Goal: Task Accomplishment & Management: Complete application form

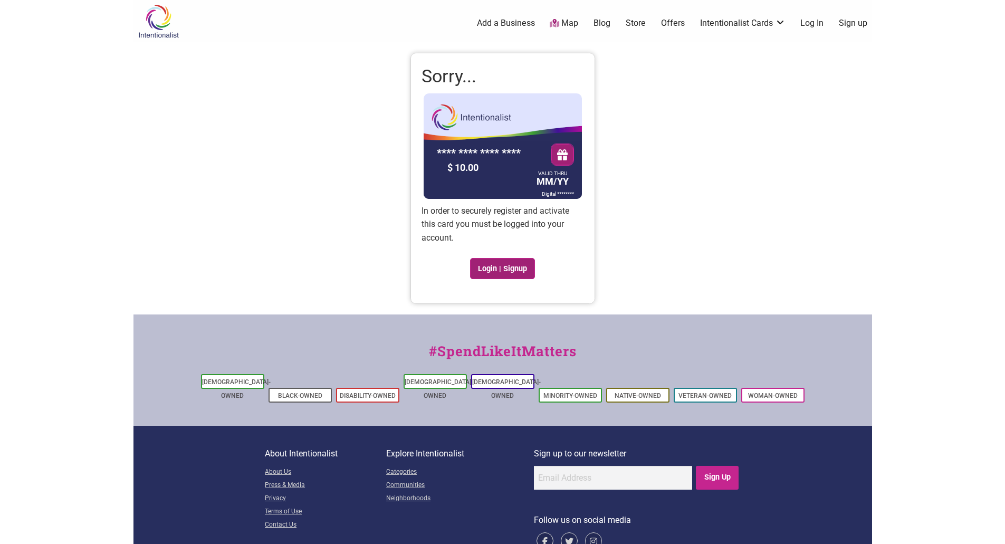
drag, startPoint x: 488, startPoint y: 269, endPoint x: 550, endPoint y: 227, distance: 74.5
click at [488, 269] on link "Login | Signup" at bounding box center [502, 268] width 65 height 21
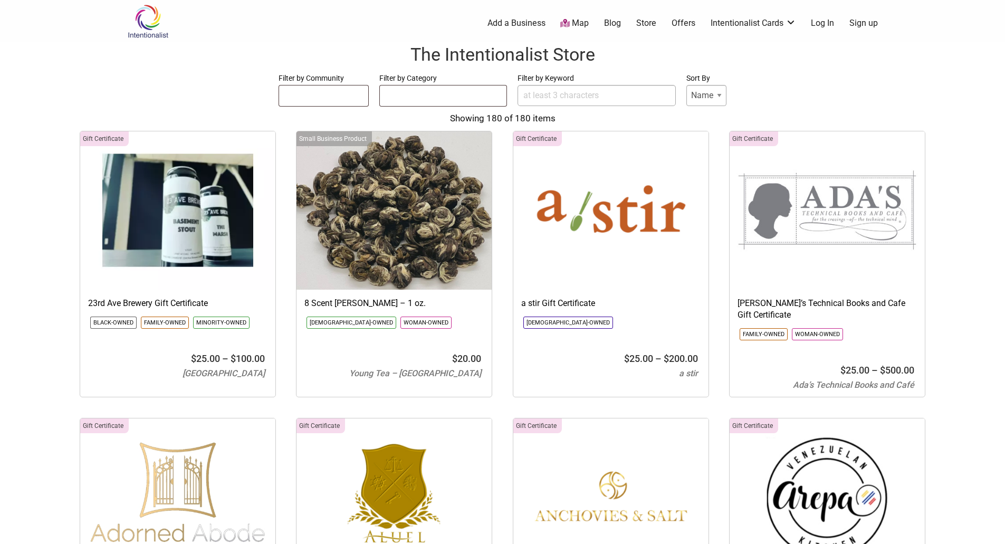
select select
click at [823, 21] on link "Log In" at bounding box center [822, 23] width 23 height 12
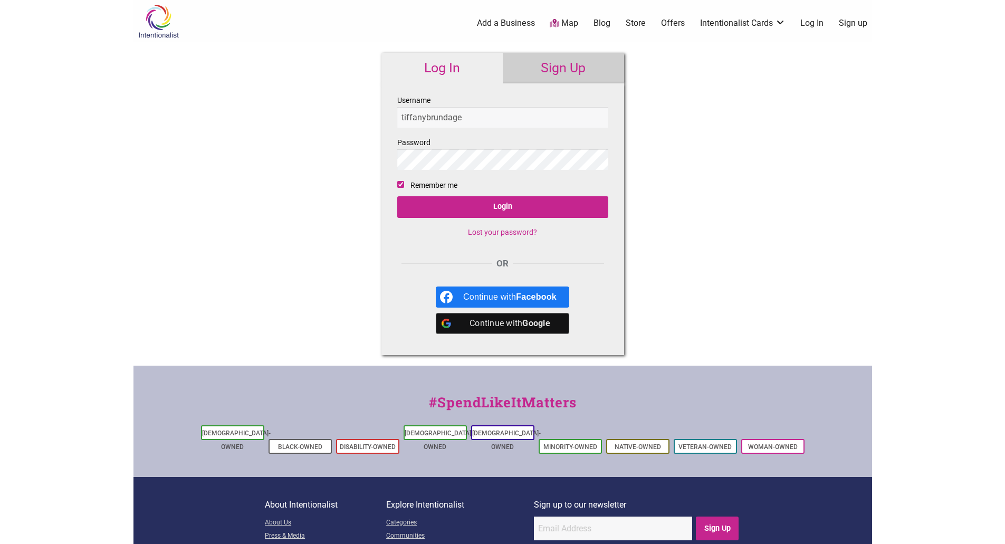
type input "tiffanybrundage"
click at [397, 196] on input "Login" at bounding box center [502, 207] width 211 height 22
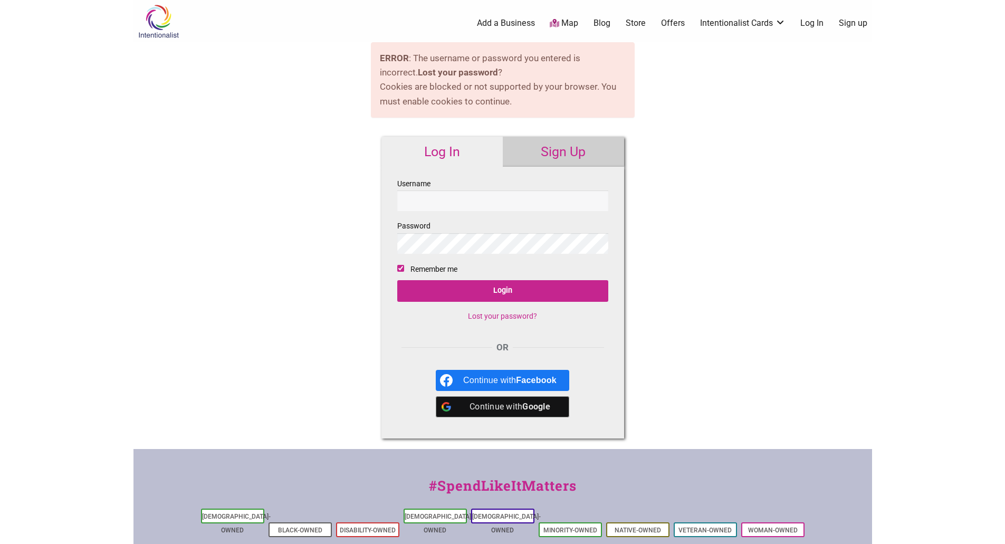
click at [501, 206] on input "Username" at bounding box center [502, 200] width 211 height 21
type input "tiffanybrundage"
click at [397, 280] on input "Login" at bounding box center [502, 291] width 211 height 22
click at [443, 198] on input "Username" at bounding box center [502, 200] width 211 height 21
type input "tiffany.brundage@gmail.com"
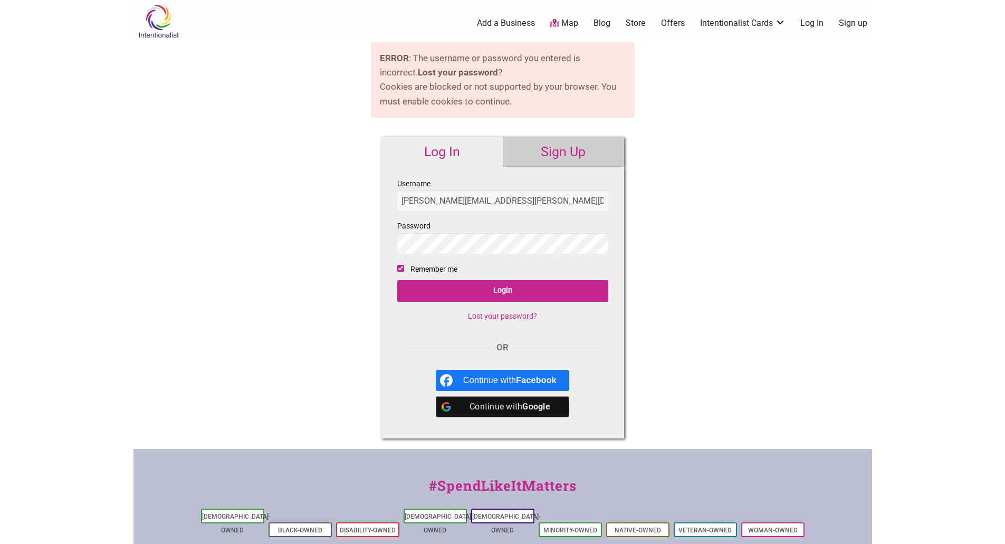
click at [397, 280] on input "Login" at bounding box center [502, 291] width 211 height 22
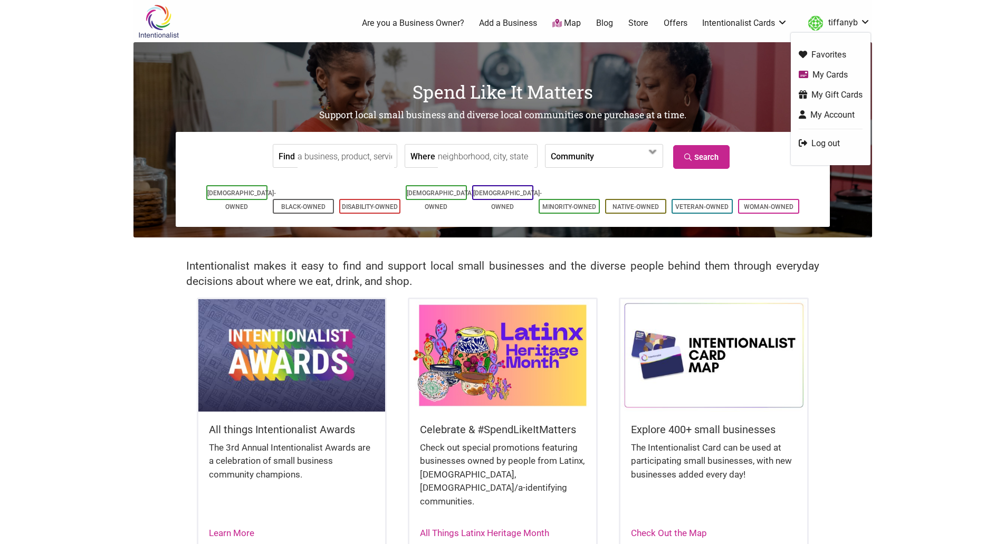
click at [868, 25] on link "tiffanyb" at bounding box center [837, 23] width 68 height 19
click at [834, 72] on link "My Cards" at bounding box center [831, 75] width 64 height 12
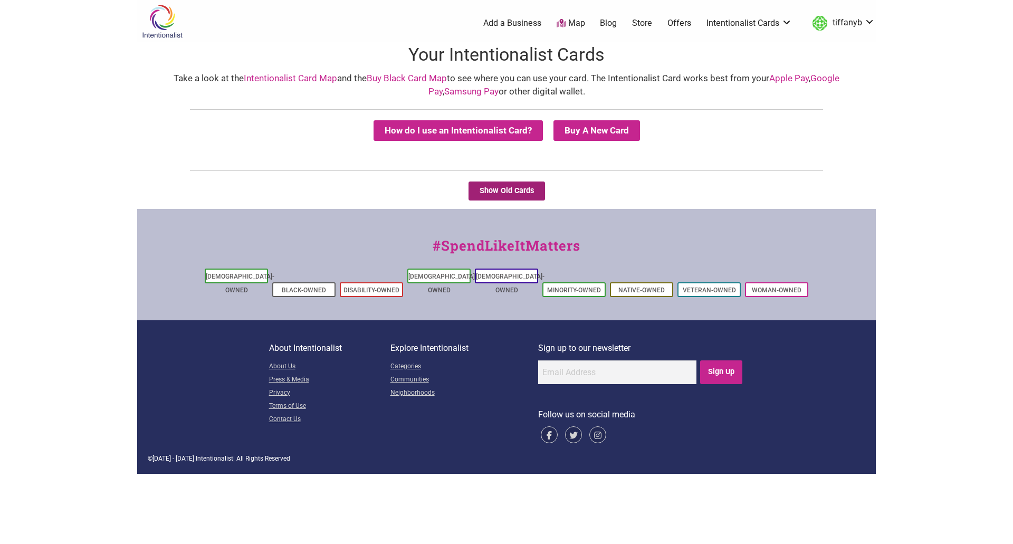
click at [497, 190] on button "Show Old Cards" at bounding box center [506, 190] width 76 height 19
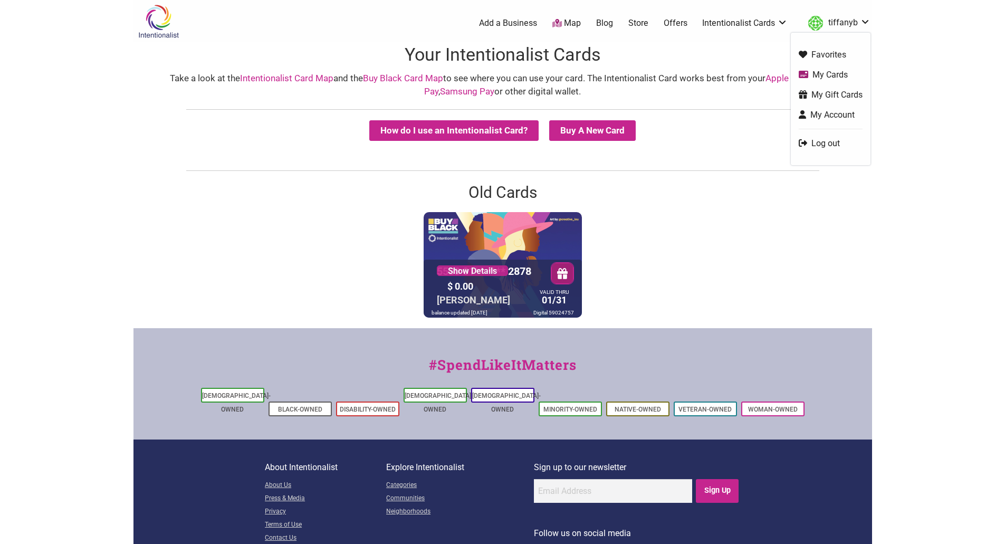
click at [820, 95] on link "My Gift Cards" at bounding box center [831, 95] width 64 height 12
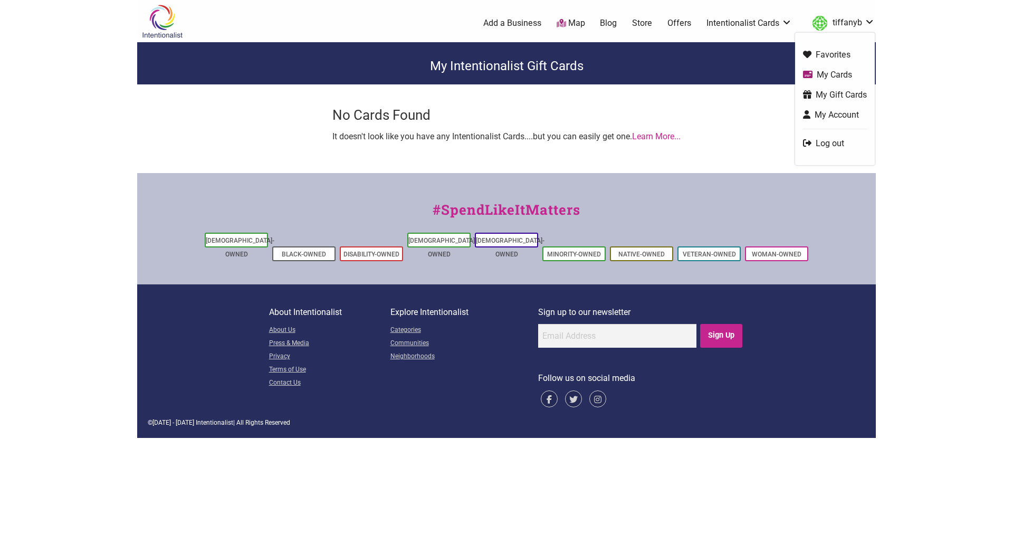
click at [828, 112] on link "My Account" at bounding box center [835, 115] width 64 height 12
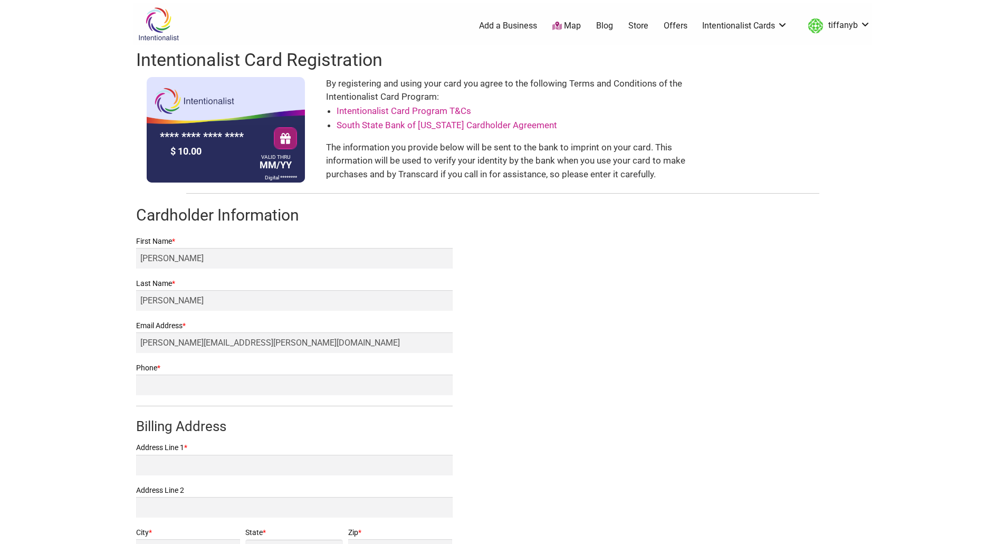
drag, startPoint x: 197, startPoint y: 400, endPoint x: 199, endPoint y: 391, distance: 8.7
click at [198, 395] on form "First Name * Tiffany Last Name * Brundage Email Address * tiffany.brundage@gmai…" at bounding box center [294, 416] width 316 height 363
click at [200, 389] on input "Phone *" at bounding box center [294, 384] width 316 height 21
type input "2"
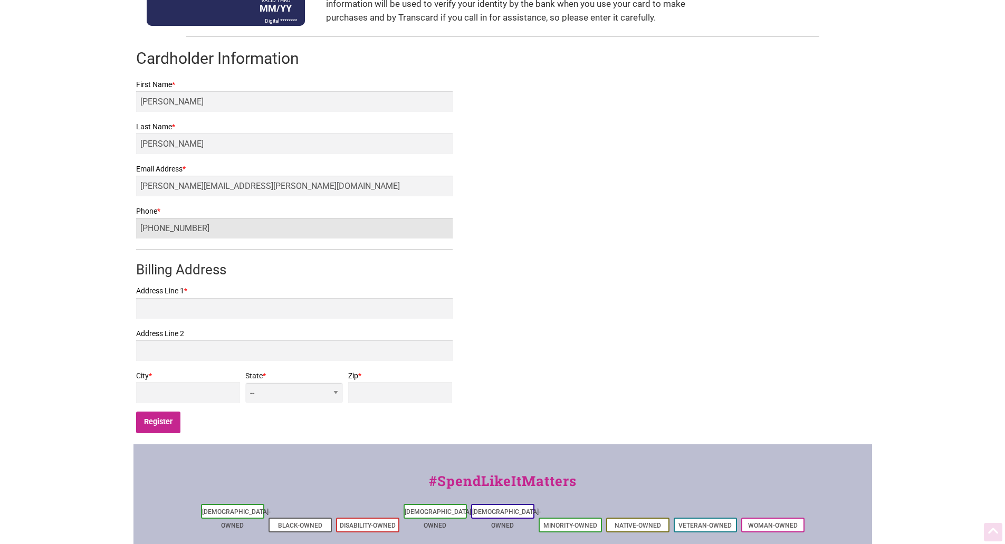
scroll to position [211, 0]
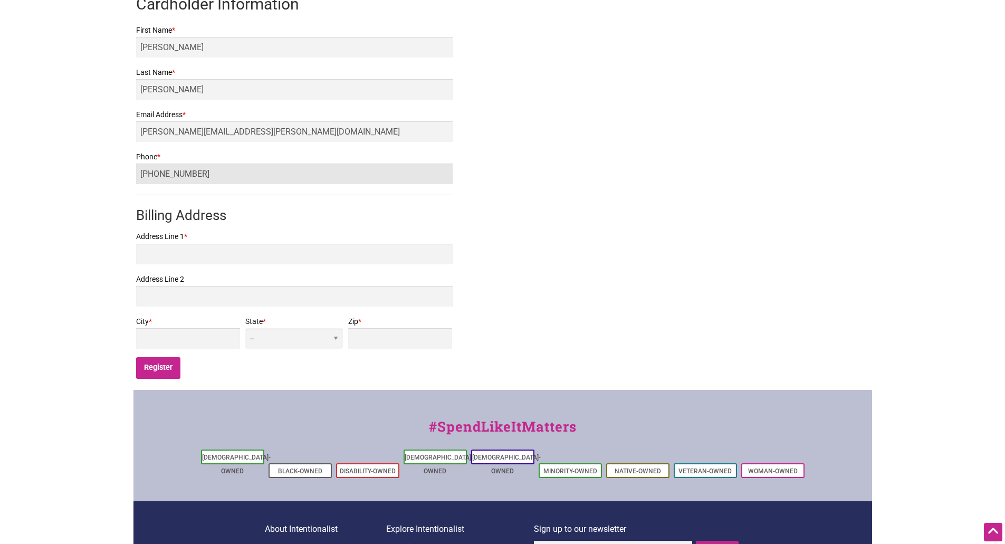
type input "206-867-1165"
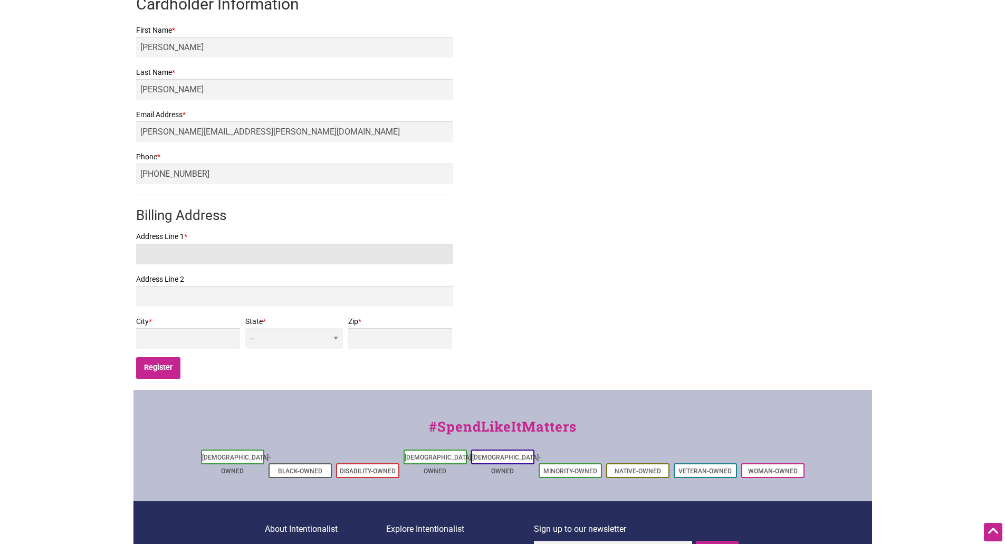
click at [214, 254] on input "Address Line 1 *" at bounding box center [294, 254] width 316 height 21
type input "6588 helena dr ne"
type input "bremerton"
click at [337, 348] on select "-- AL AK AZ AR CA CO CT DE DC FL GA HI ID IL IN IA KS KY LA ME MD MA MI MN MS M…" at bounding box center [293, 338] width 97 height 21
select select "WA"
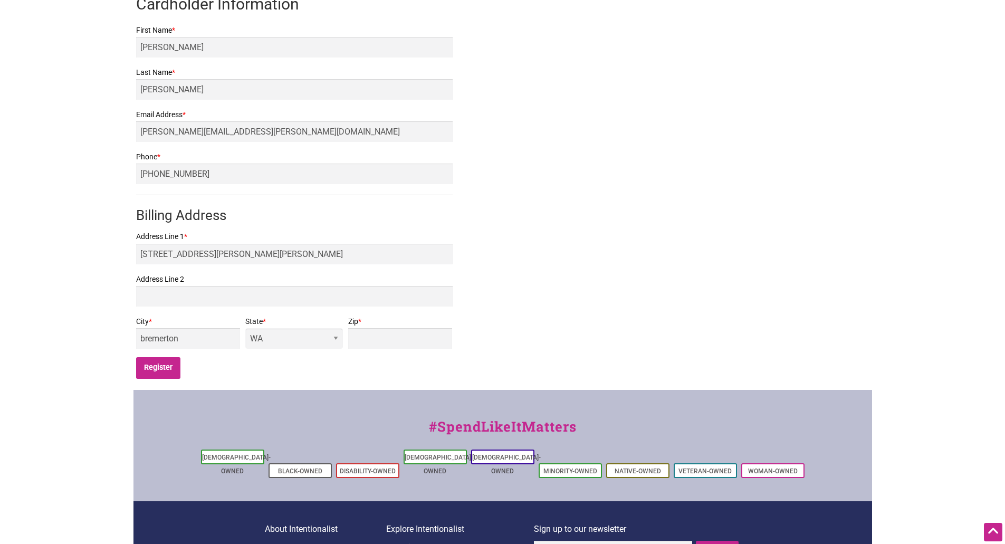
click at [314, 328] on select "-- AL AK AZ AR CA CO CT DE DC FL GA HI ID IL IN IA KS KY LA ME MD MA MI MN MS M…" at bounding box center [293, 338] width 97 height 21
click at [381, 336] on input "Zip *" at bounding box center [400, 338] width 104 height 21
type input "98311"
click at [157, 369] on input "Register" at bounding box center [158, 368] width 45 height 22
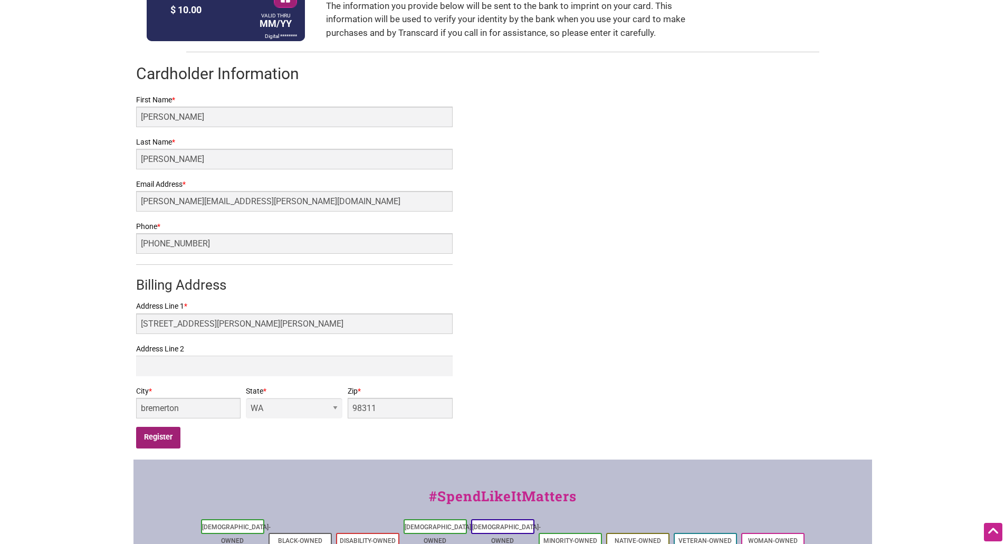
scroll to position [53, 0]
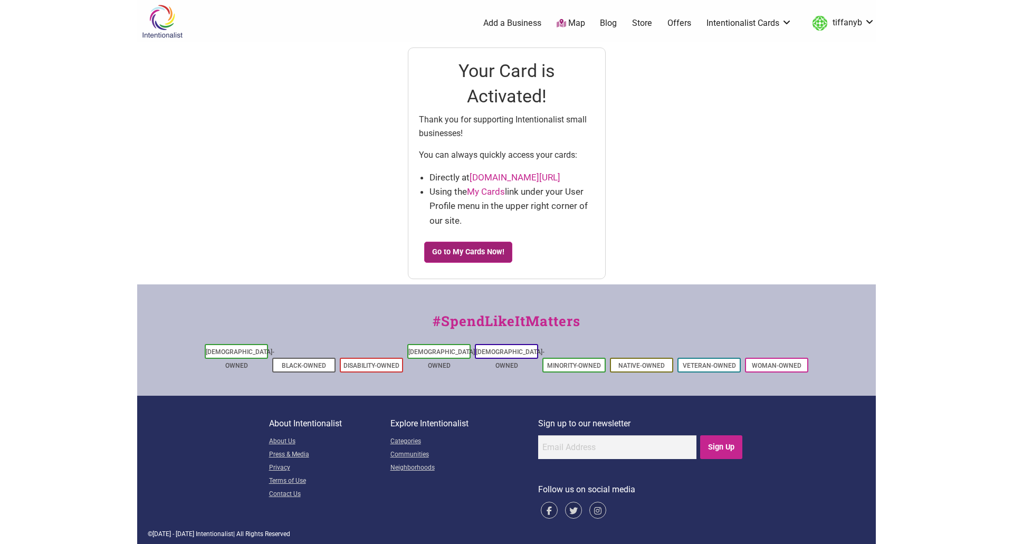
click at [474, 254] on link "Go to My Cards Now!" at bounding box center [468, 252] width 89 height 21
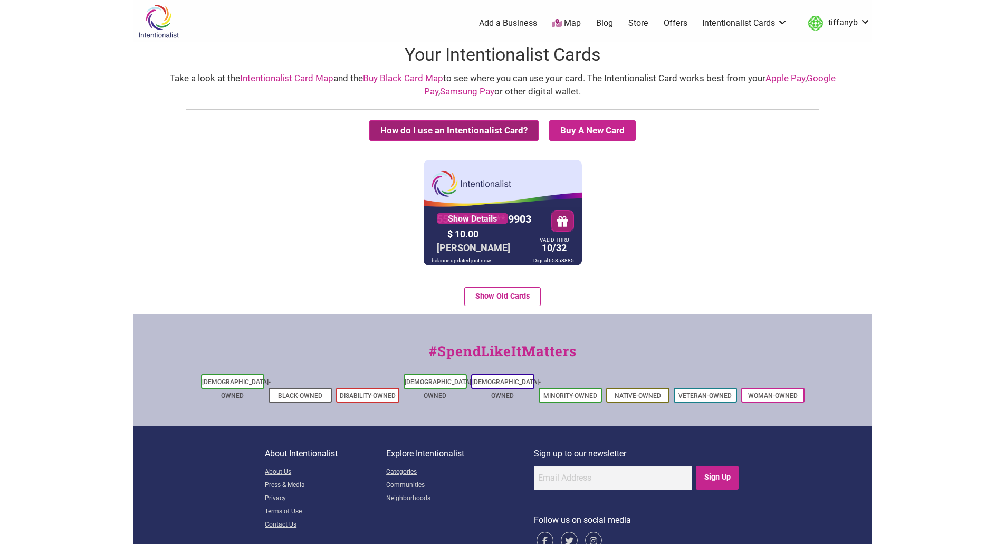
click at [418, 133] on button "How do I use an Intentionalist Card?" at bounding box center [453, 130] width 169 height 21
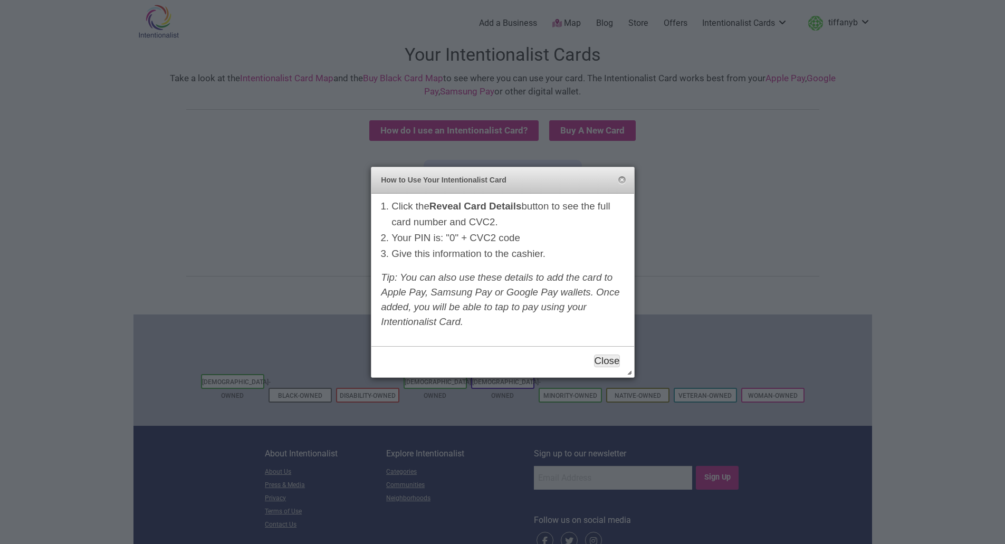
click at [608, 361] on button "Close" at bounding box center [607, 360] width 26 height 13
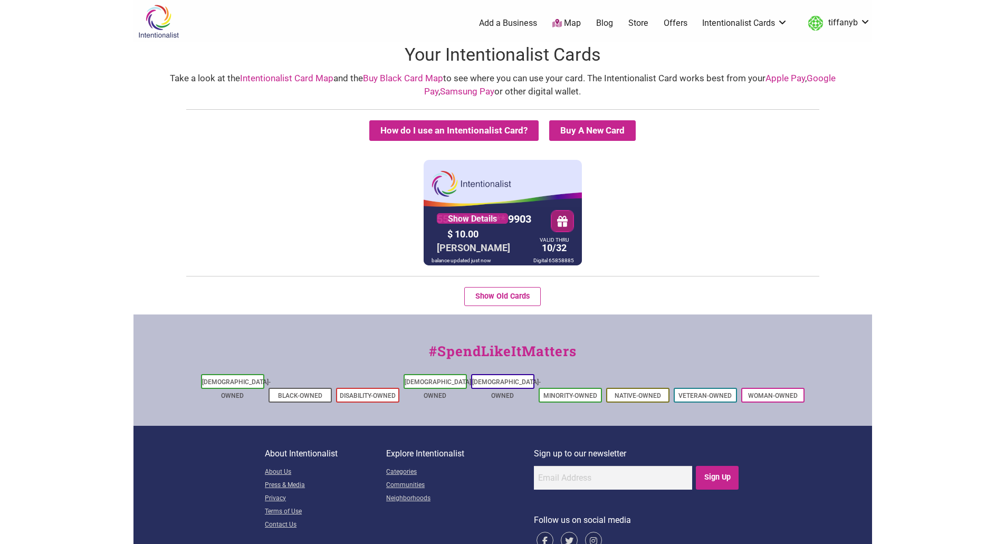
click at [680, 23] on link "Offers" at bounding box center [675, 23] width 24 height 12
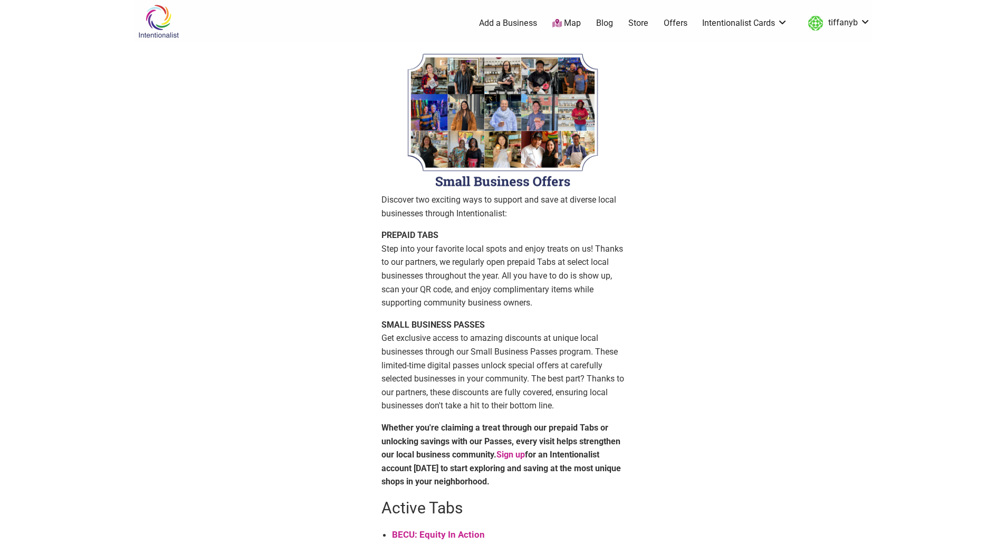
click at [645, 18] on link "Store" at bounding box center [638, 23] width 20 height 12
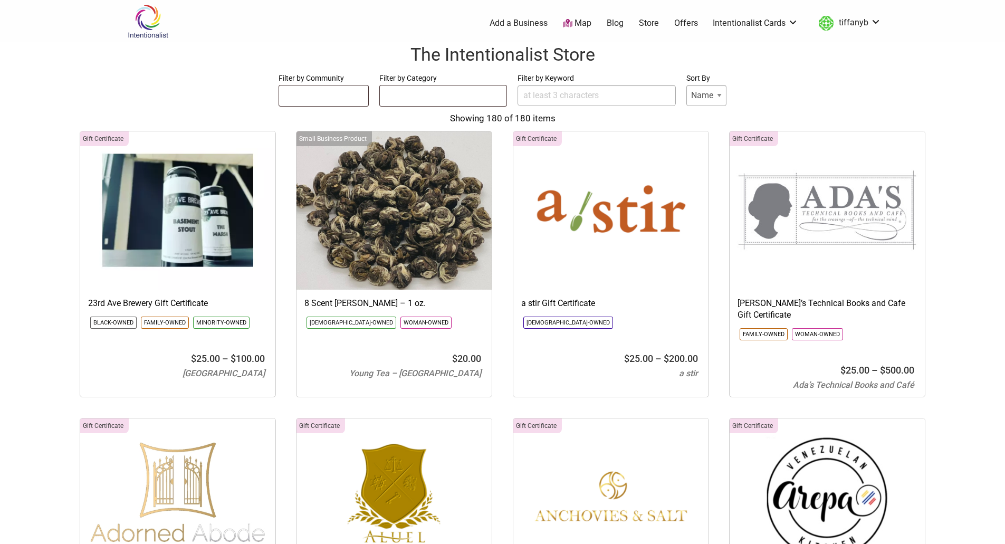
select select
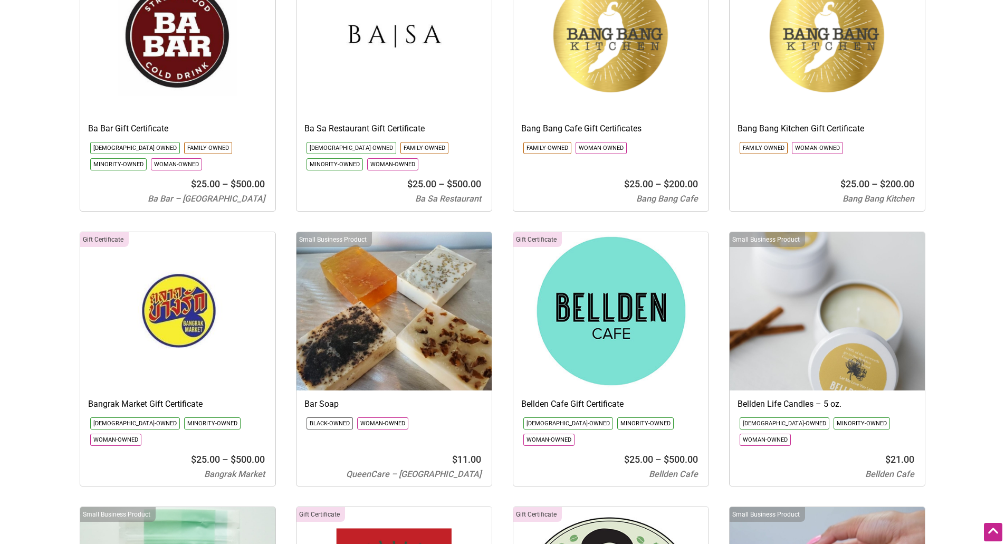
scroll to position [1160, 0]
